Goal: Task Accomplishment & Management: Use online tool/utility

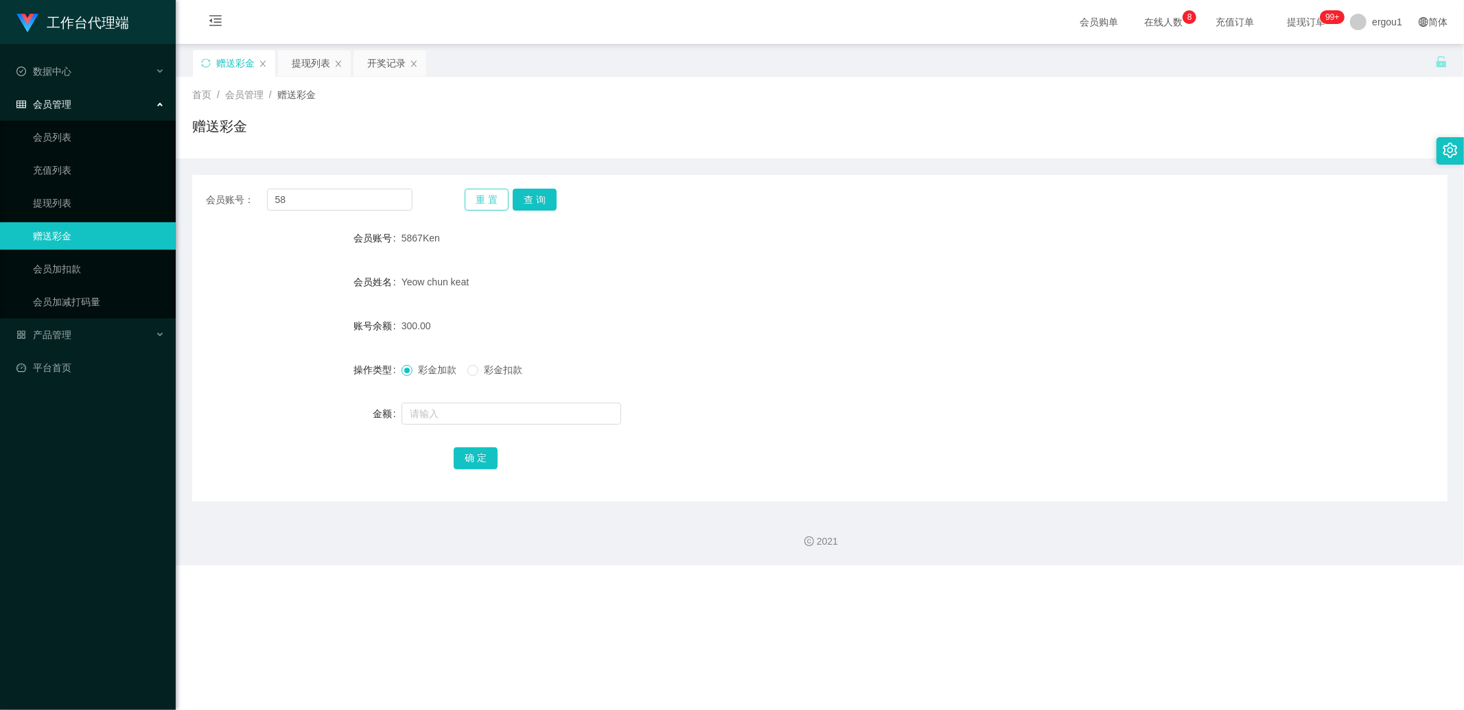
type input "5"
click at [312, 191] on input "5867Ken" at bounding box center [340, 200] width 146 height 22
type input "v"
paste input "5867Ken"
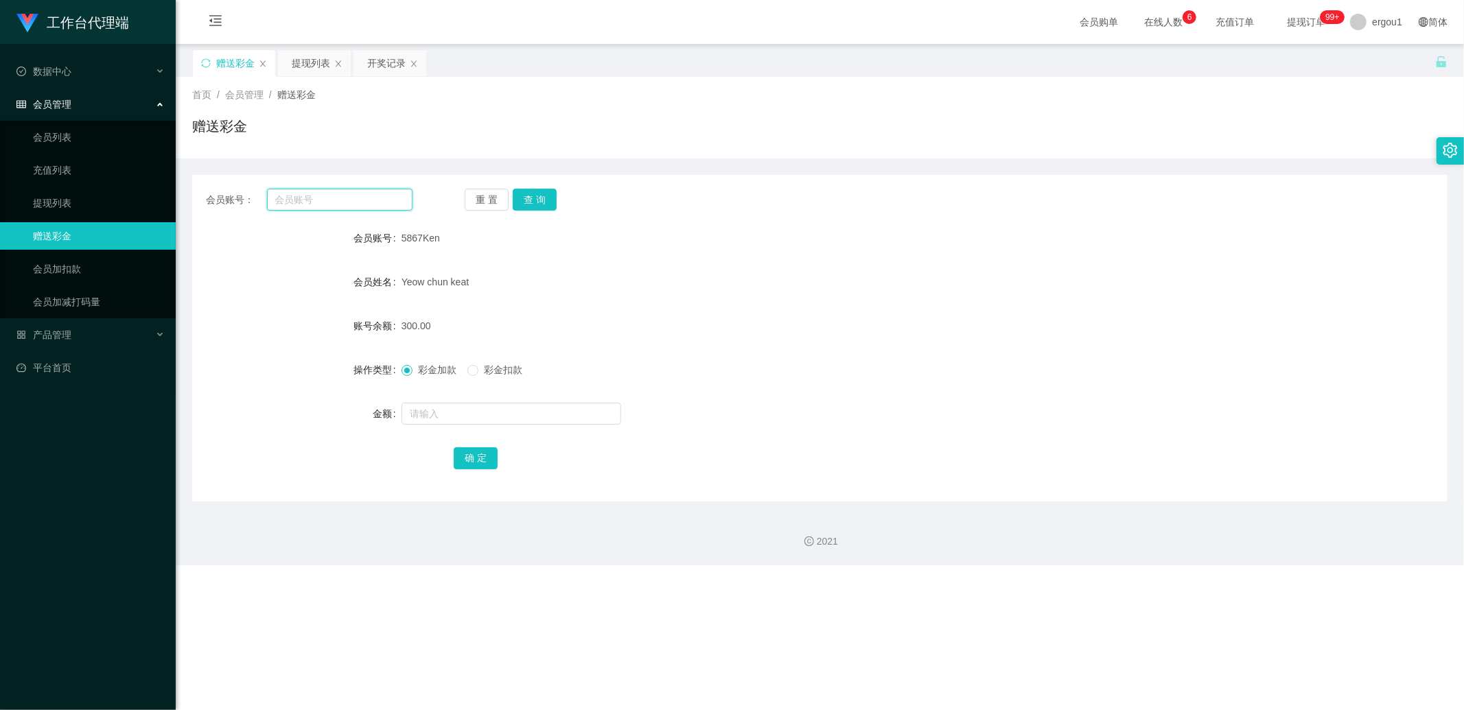
type input "5867Ken"
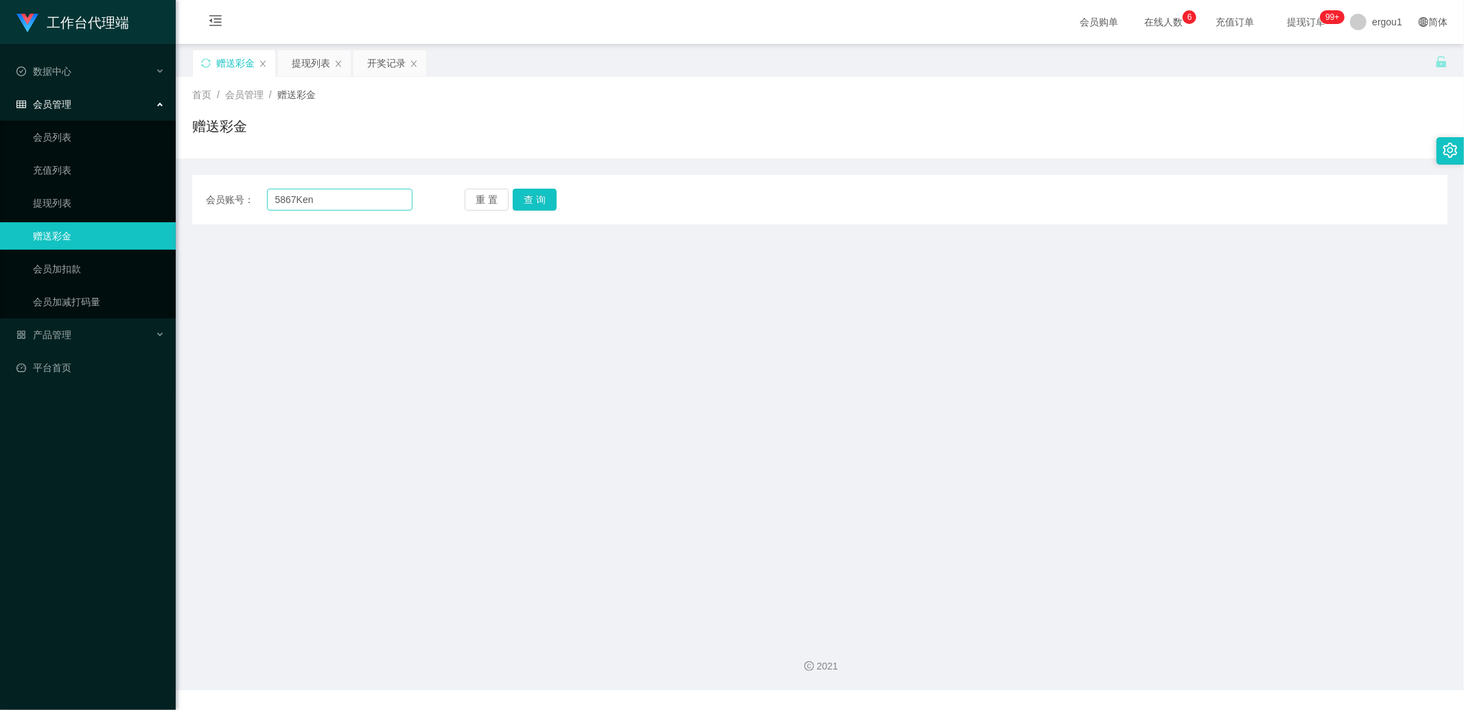
click at [340, 192] on input "5867Ken" at bounding box center [340, 200] width 146 height 22
type input "="
click at [309, 194] on input "text" at bounding box center [340, 200] width 146 height 22
paste input "98075146"
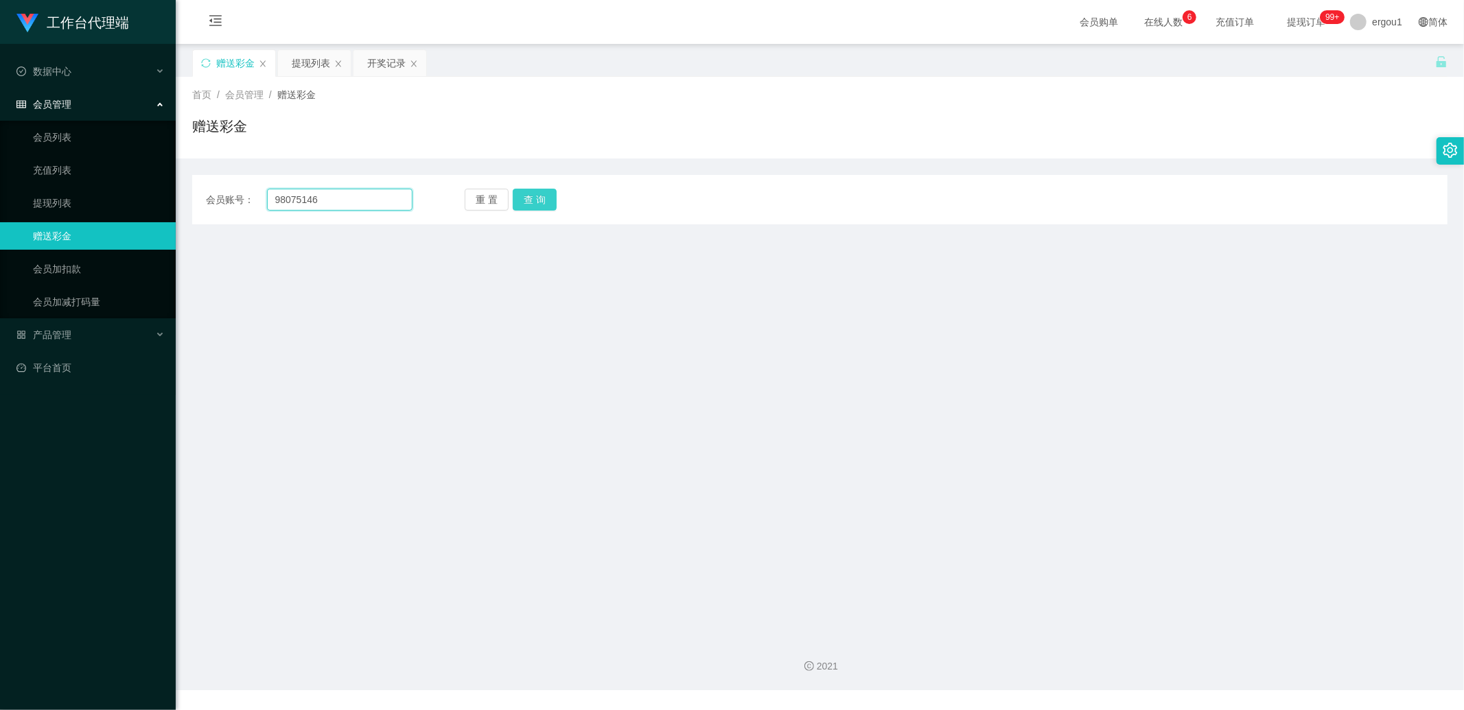
type input "98075146"
click at [533, 202] on button "查 询" at bounding box center [535, 200] width 44 height 22
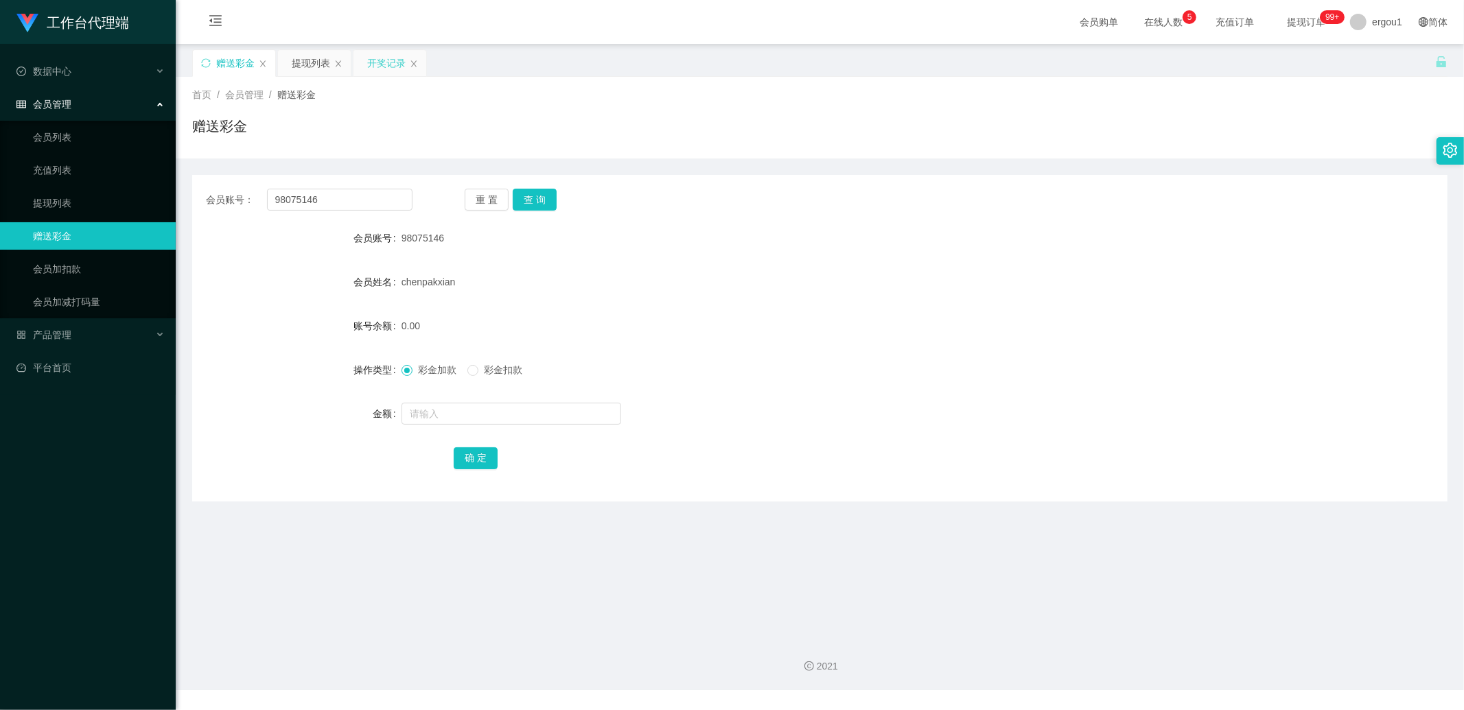
click at [372, 64] on div "开奖记录" at bounding box center [386, 63] width 38 height 26
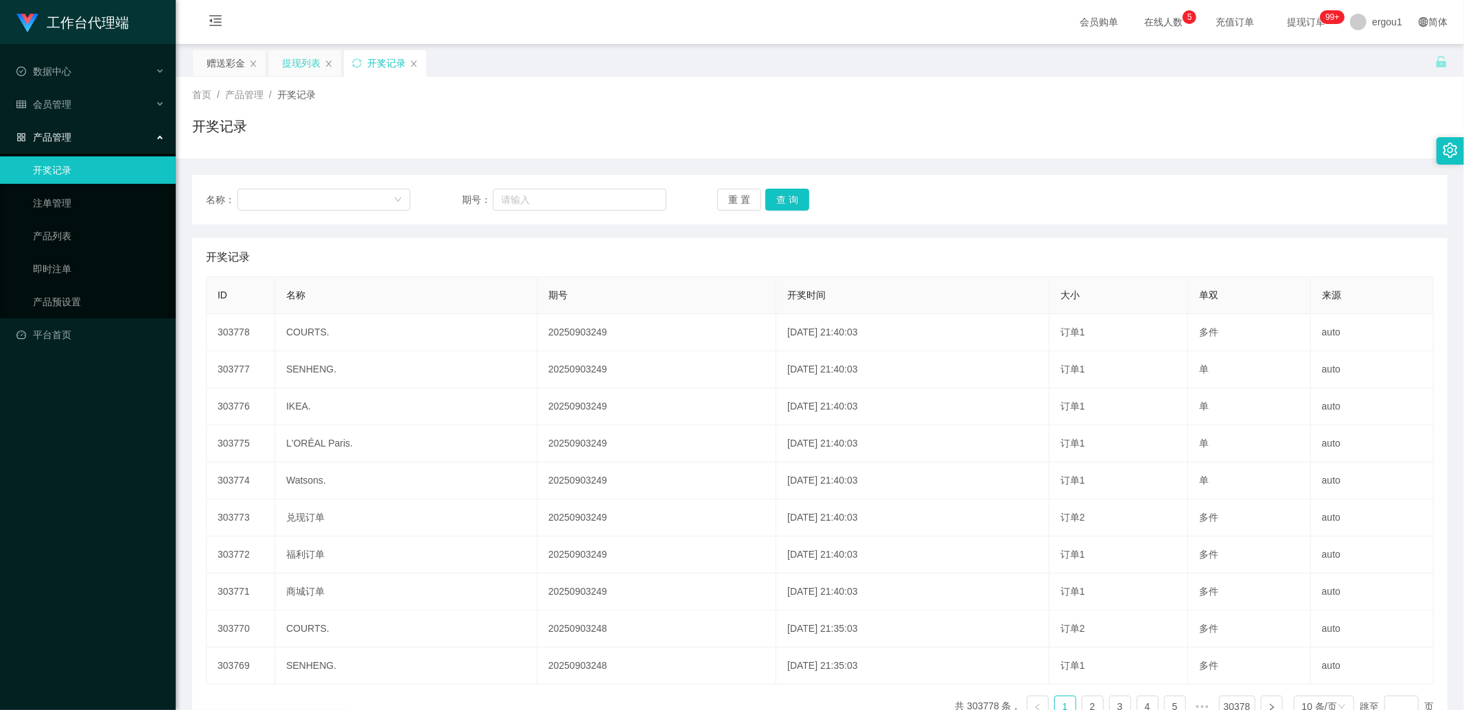
click at [287, 71] on div "提现列表" at bounding box center [301, 63] width 38 height 26
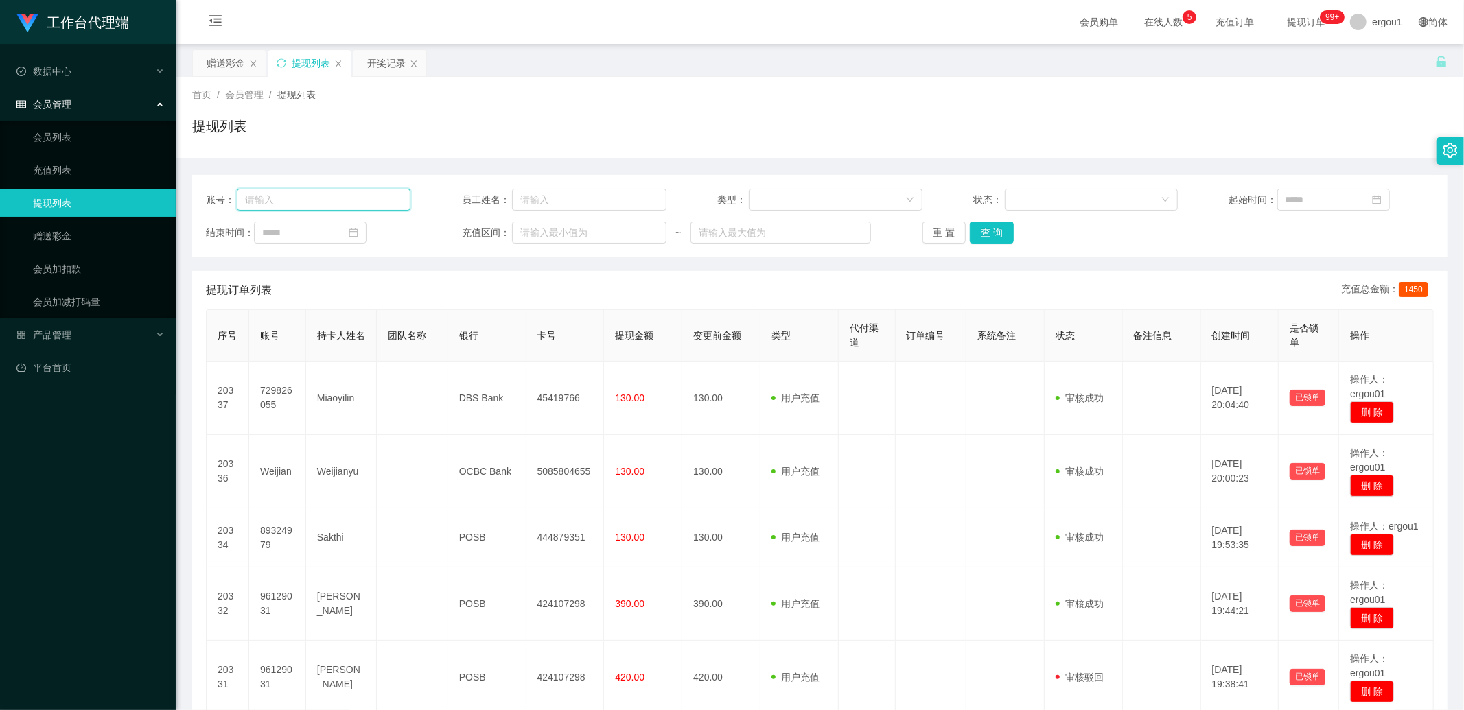
click at [305, 196] on input "text" at bounding box center [324, 200] width 174 height 22
paste input "98075146"
type input "98075146"
click at [1024, 247] on div "账号： 98075146 员工姓名： 类型： 状态： 起始时间： 结束时间： 充值区间： ~ 重 置 查 询" at bounding box center [819, 216] width 1255 height 82
click at [1006, 242] on button "查 询" at bounding box center [992, 233] width 44 height 22
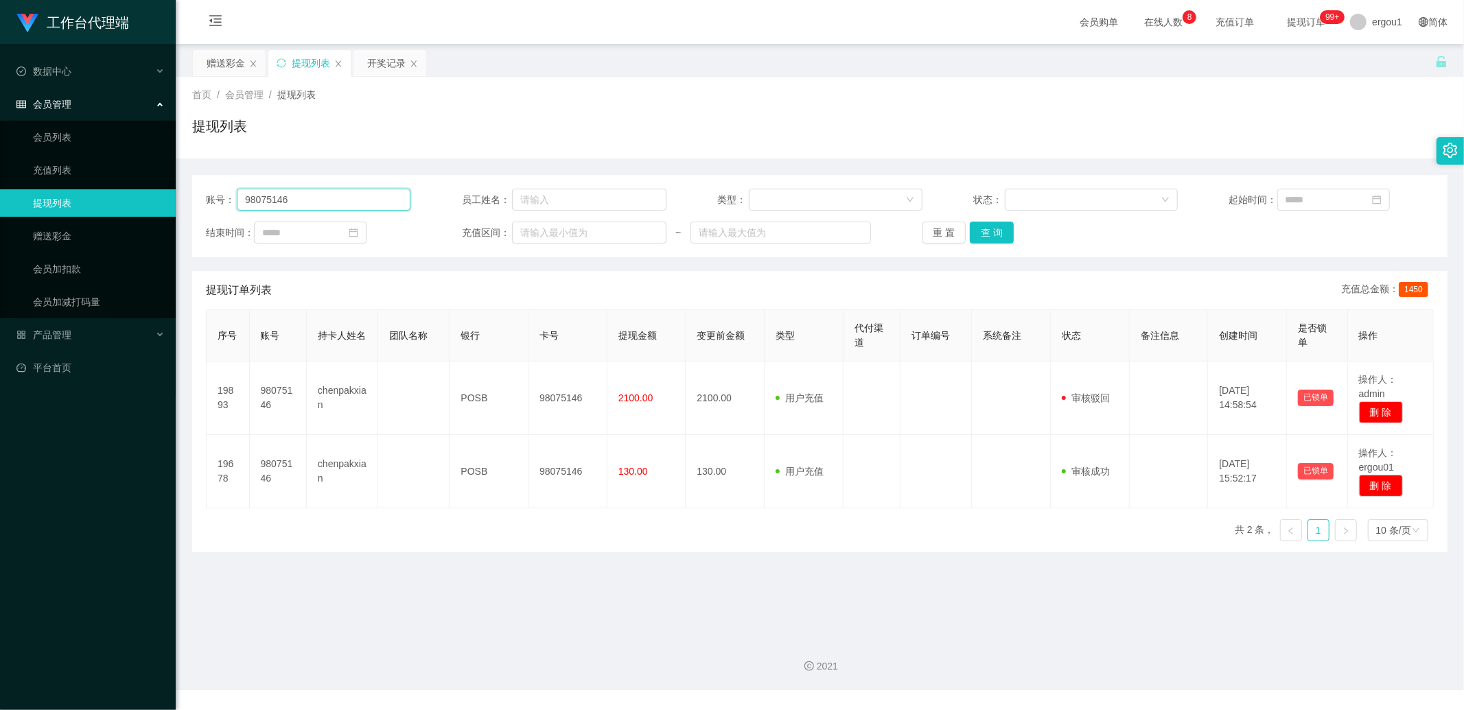
click at [290, 193] on input "98075146" at bounding box center [324, 200] width 174 height 22
paste input "5867Ken"
type input "5867Ken"
click at [995, 232] on button "查 询" at bounding box center [992, 233] width 44 height 22
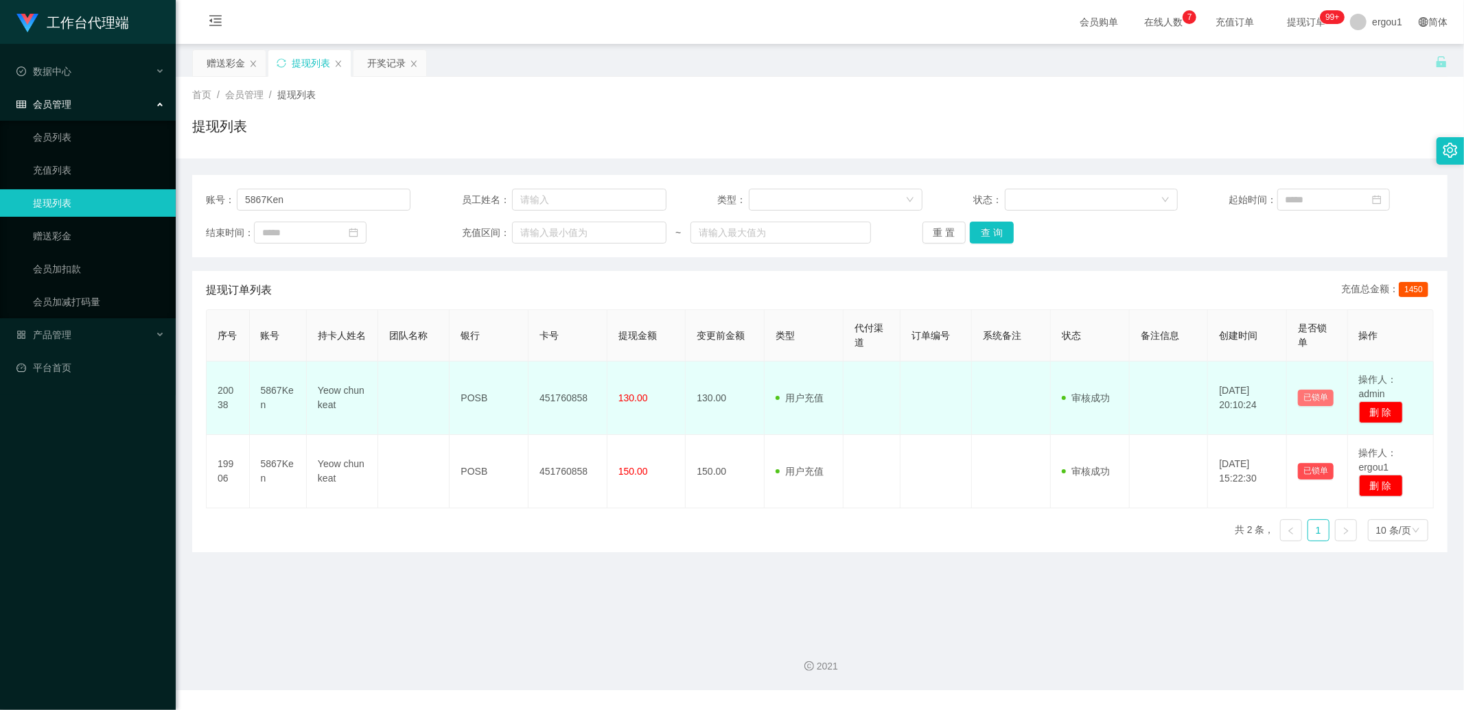
click at [1307, 396] on button "已锁单" at bounding box center [1316, 398] width 36 height 16
click at [1308, 402] on button "已锁单" at bounding box center [1316, 398] width 36 height 16
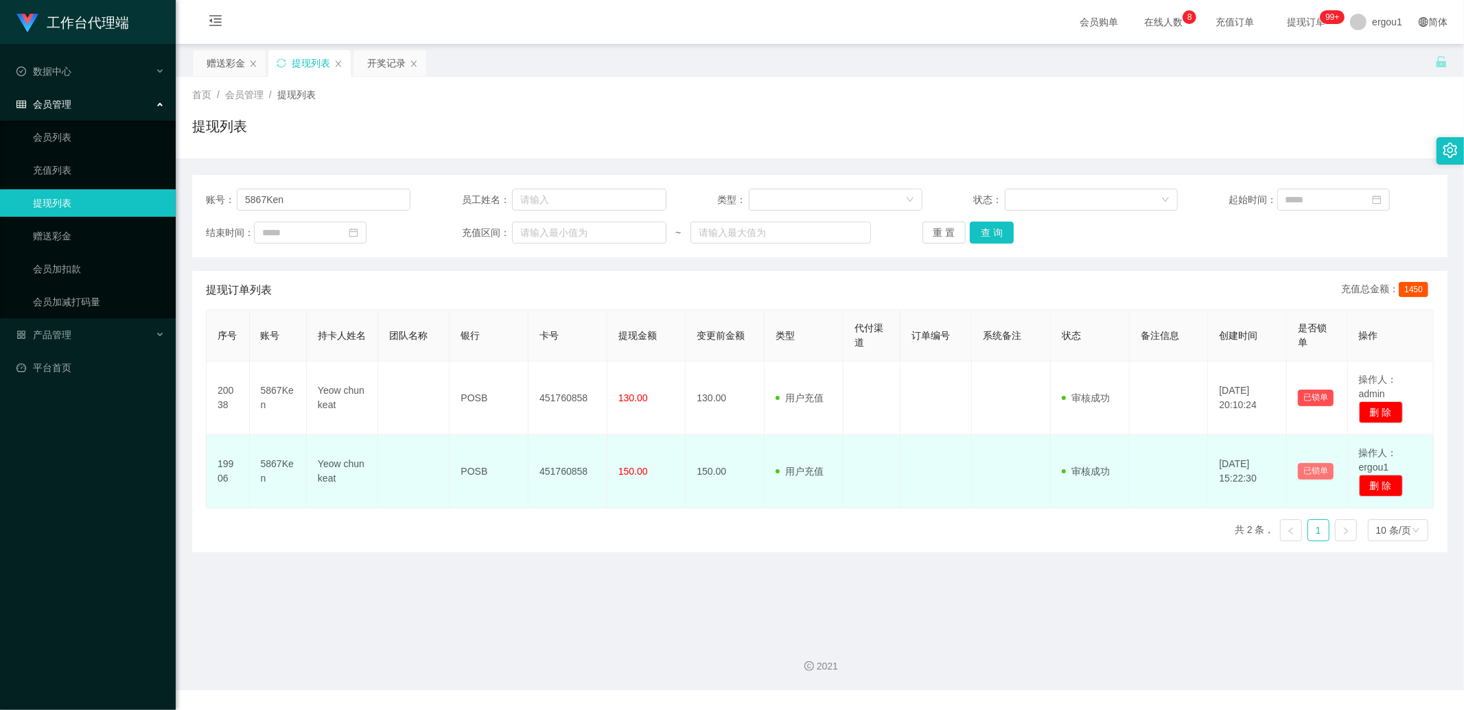
click at [1316, 475] on button "已锁单" at bounding box center [1316, 471] width 36 height 16
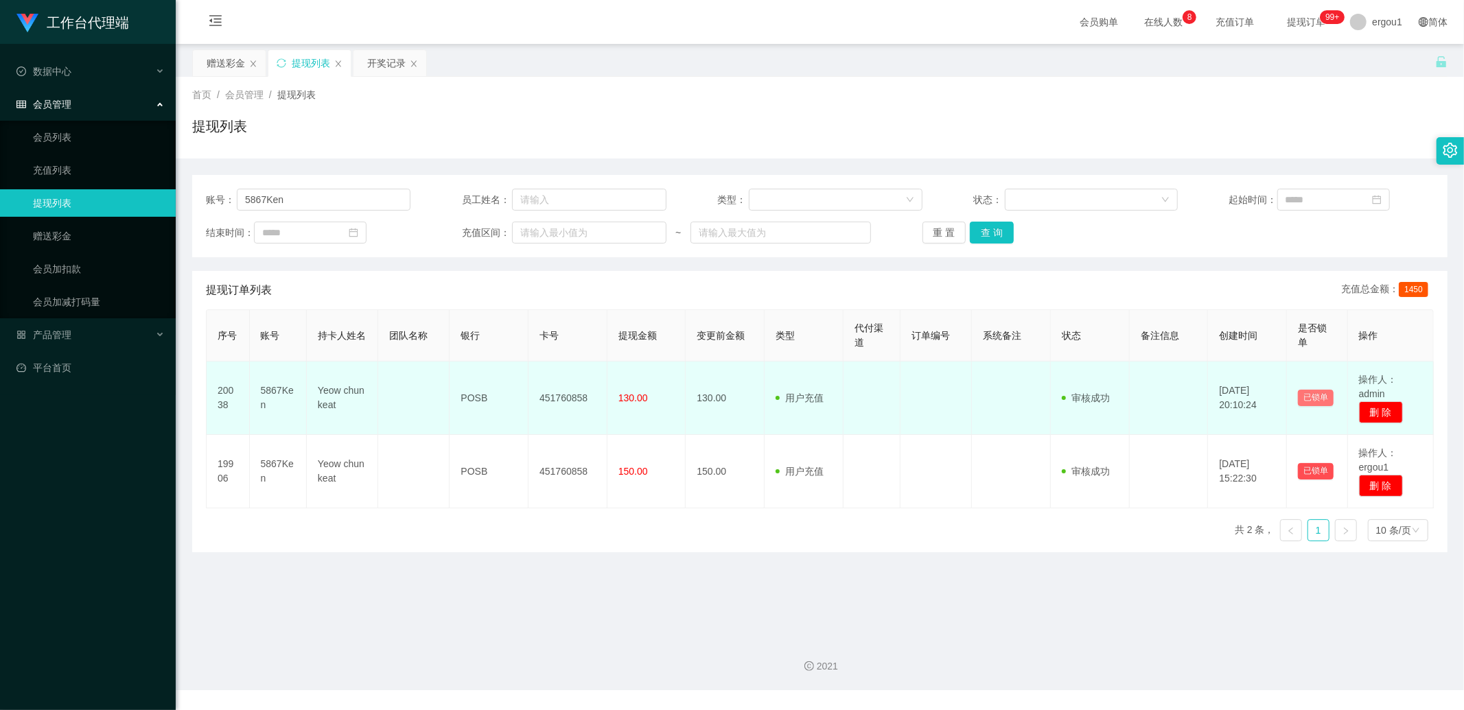
click at [1298, 395] on button "已锁单" at bounding box center [1316, 398] width 36 height 16
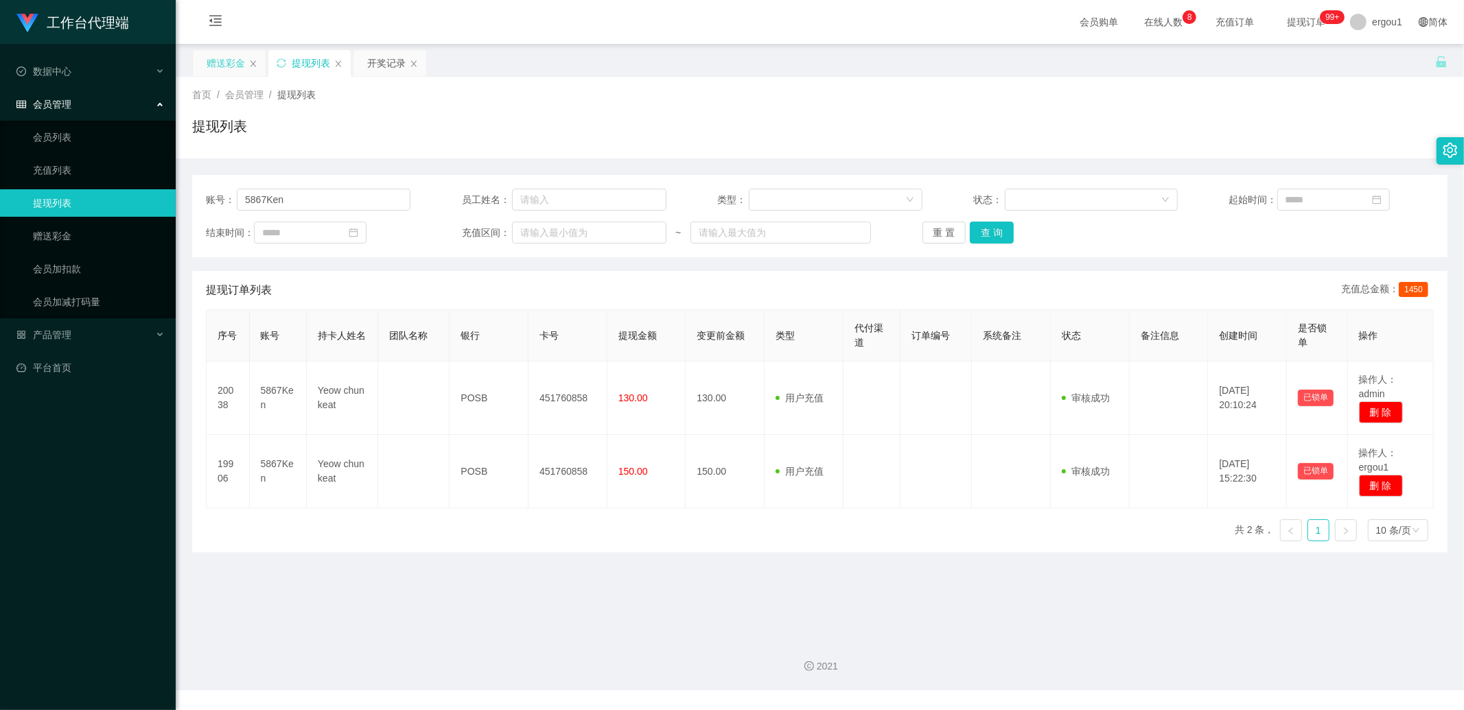
click at [203, 65] on div "赠送彩金" at bounding box center [229, 63] width 73 height 26
click at [226, 67] on div "赠送彩金" at bounding box center [226, 63] width 38 height 26
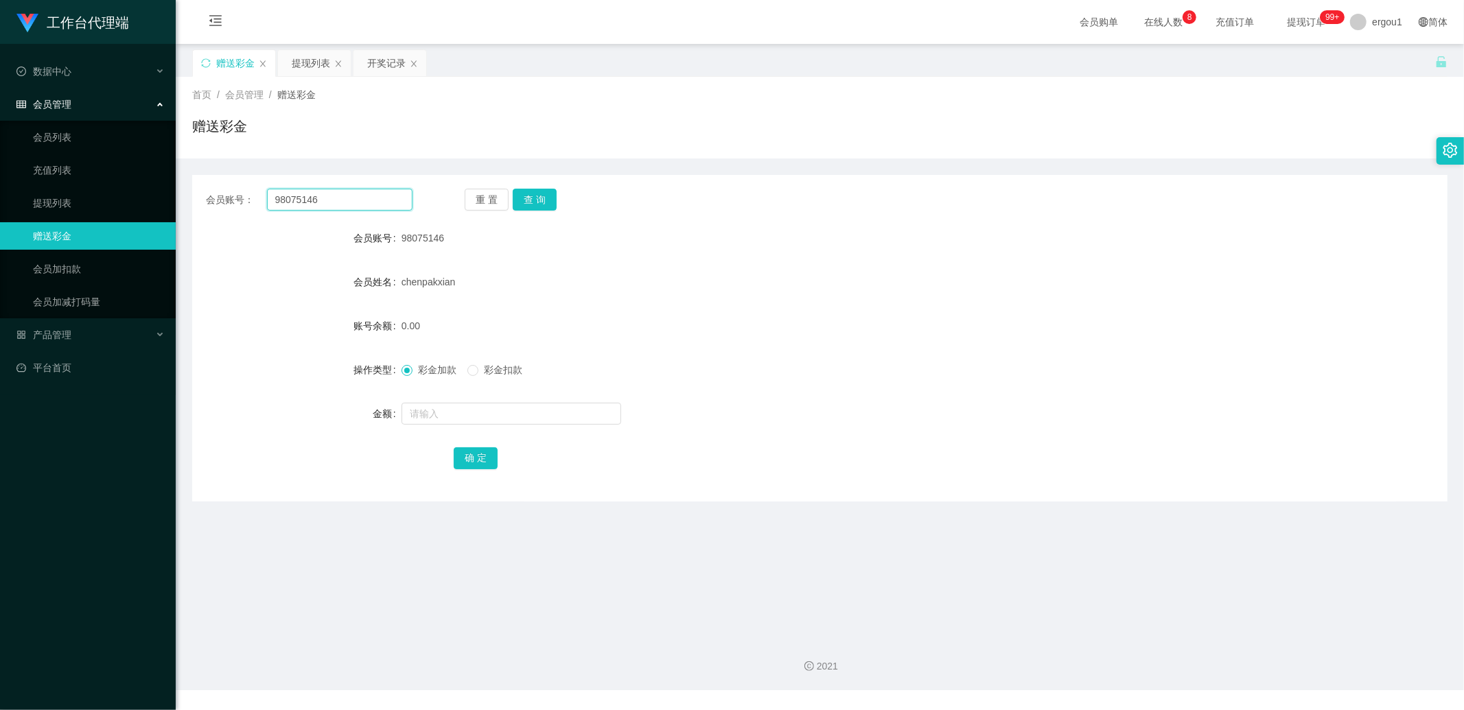
click at [347, 200] on input "98075146" at bounding box center [340, 200] width 146 height 22
paste input "5867Ken"
click at [543, 204] on button "查 询" at bounding box center [535, 200] width 44 height 22
click at [417, 290] on div "Yeow chun keat" at bounding box center [767, 281] width 732 height 27
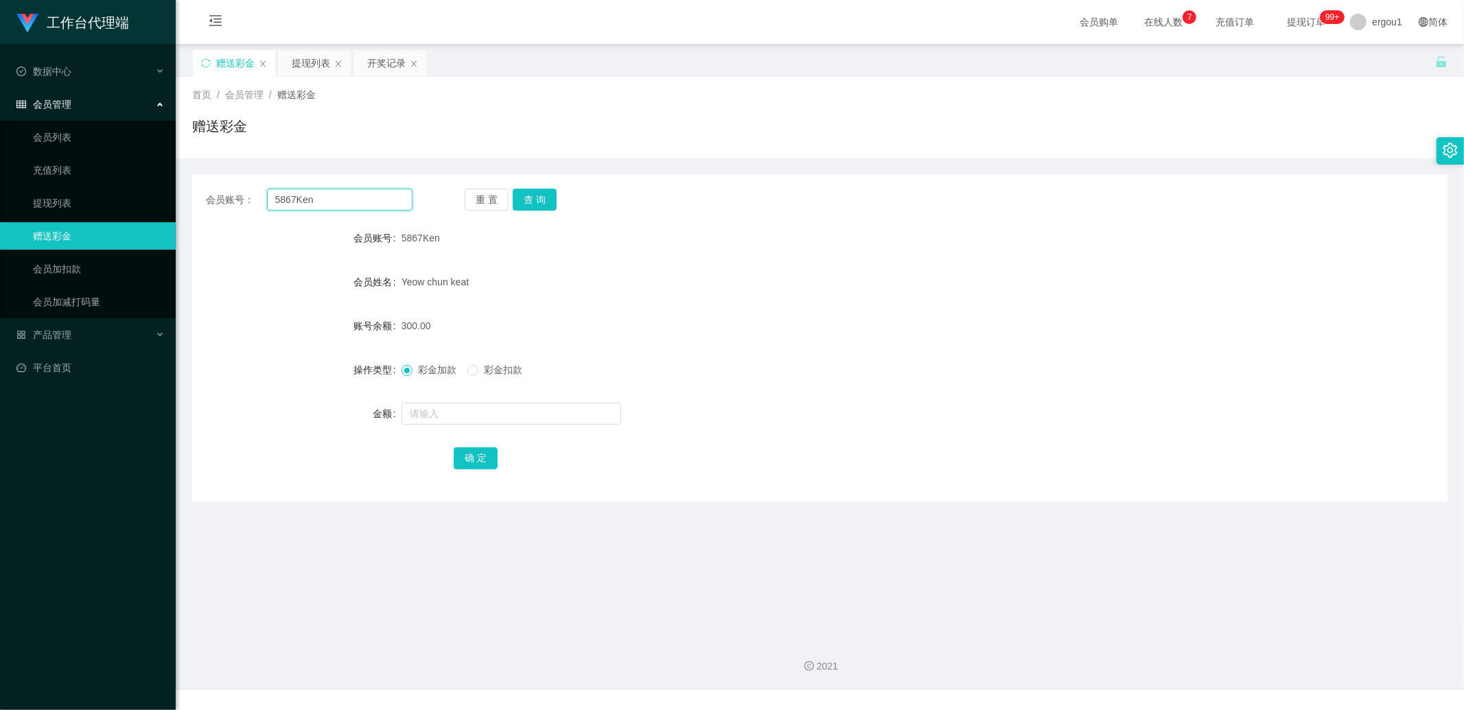
click at [360, 193] on input "5867Ken" at bounding box center [340, 200] width 146 height 22
click at [360, 192] on input "5867Ken" at bounding box center [340, 200] width 146 height 22
type input "v"
paste input "5867Ken"
click at [382, 193] on input "5867Ken" at bounding box center [340, 200] width 146 height 22
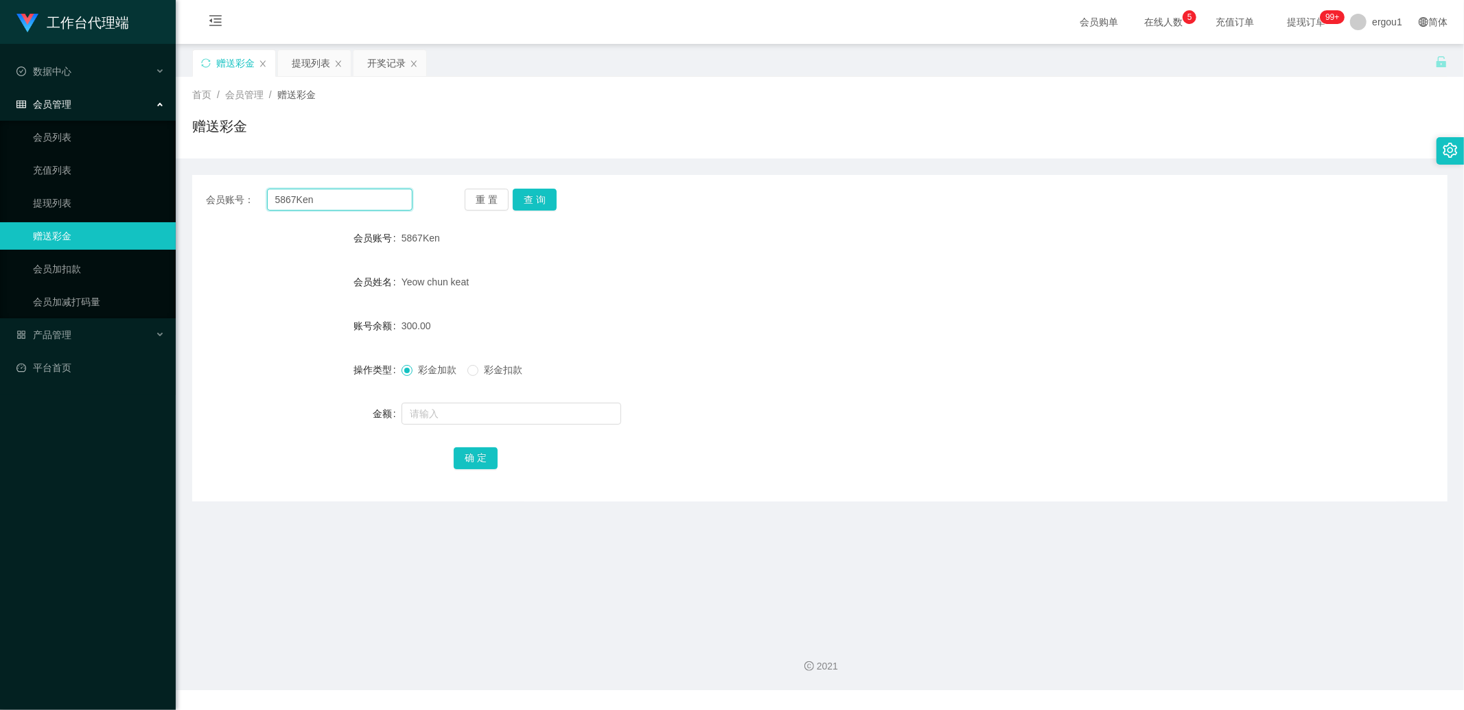
click at [382, 193] on input "5867Ken" at bounding box center [340, 200] width 146 height 22
type input "v"
paste input "nagablr"
type input "nagablr"
click at [542, 194] on button "查 询" at bounding box center [535, 200] width 44 height 22
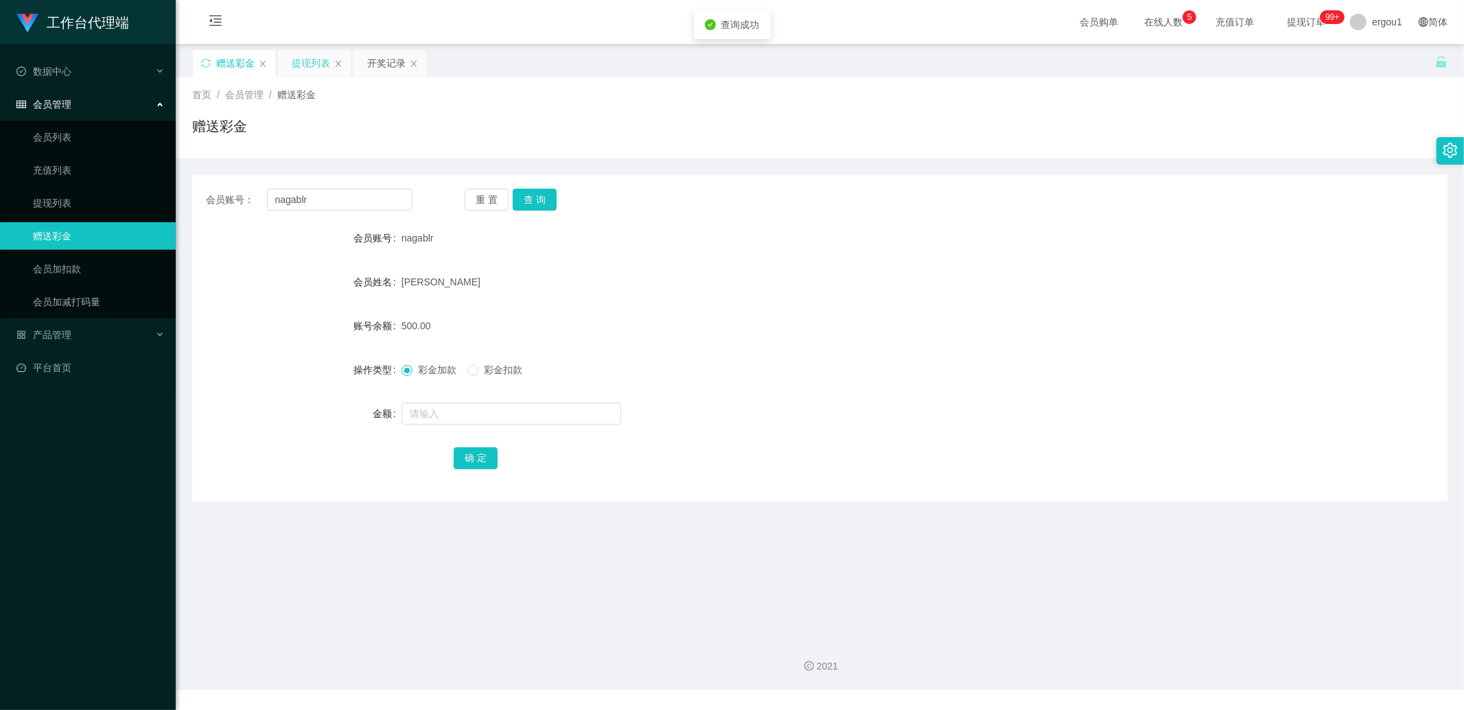
click at [291, 60] on div "提现列表" at bounding box center [314, 63] width 73 height 26
click at [327, 67] on div "提现列表" at bounding box center [311, 63] width 38 height 26
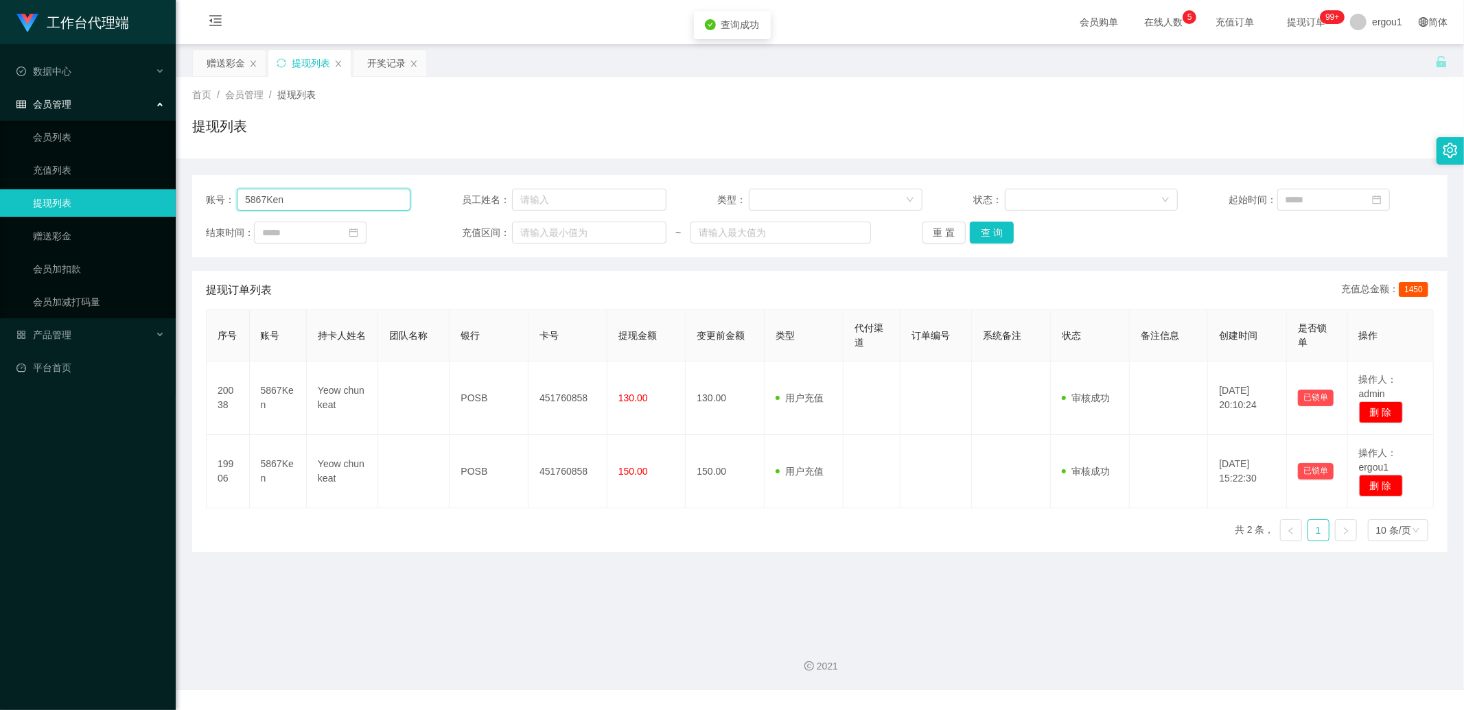
click at [333, 206] on input "5867Ken" at bounding box center [324, 200] width 174 height 22
click at [333, 204] on input "5867Ken" at bounding box center [324, 200] width 174 height 22
paste input "nagablr"
type input "nagablr"
click at [995, 236] on button "查 询" at bounding box center [992, 233] width 44 height 22
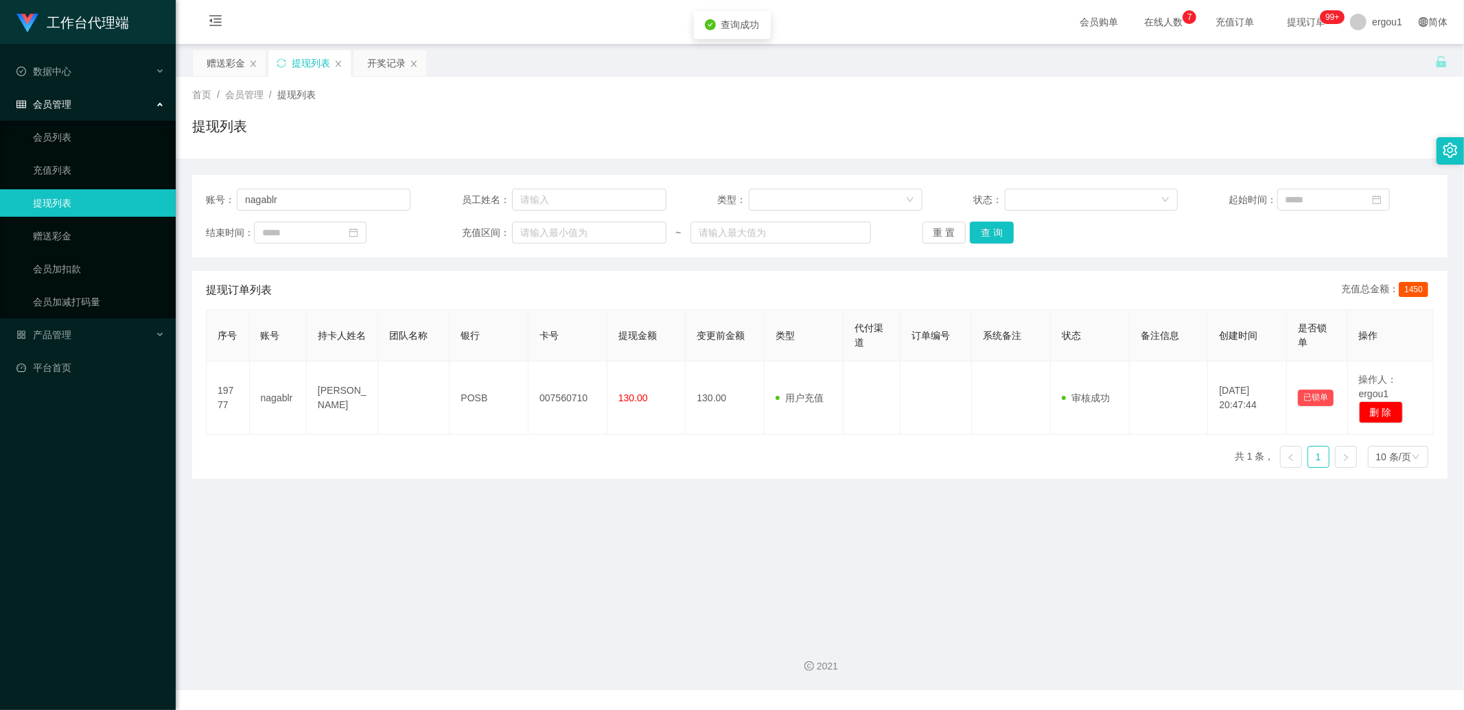
click at [825, 574] on main "关闭左侧 关闭右侧 关闭其它 刷新页面 赠送彩金 提现列表 开奖记录 首页 / 会员管理 / 提现列表 / 提现列表 账号： nagablr 员工姓名： 类型…" at bounding box center [820, 335] width 1288 height 583
click at [983, 243] on button "查 询" at bounding box center [992, 233] width 44 height 22
click at [225, 64] on div "赠送彩金" at bounding box center [226, 63] width 38 height 26
